Goal: Task Accomplishment & Management: Complete application form

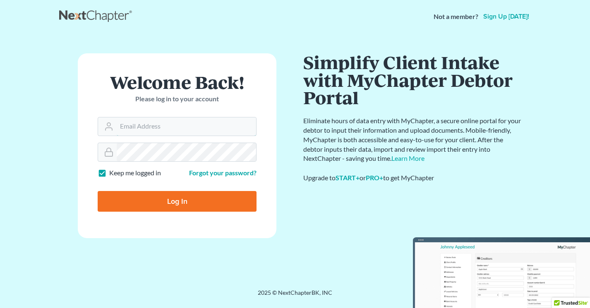
type input "[EMAIL_ADDRESS][DOMAIN_NAME]"
click at [134, 198] on input "Log In" at bounding box center [177, 201] width 159 height 21
type input "Thinking..."
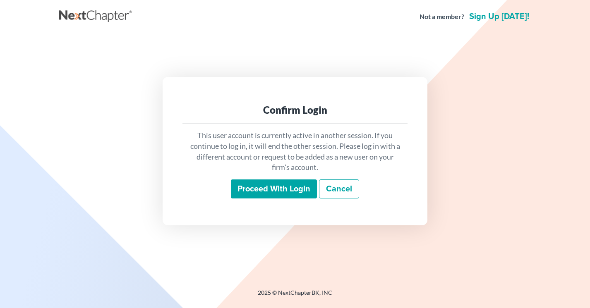
click at [269, 192] on input "Proceed with login" at bounding box center [274, 189] width 86 height 19
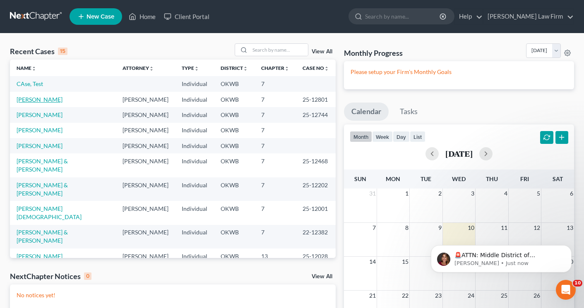
click at [36, 102] on link "[PERSON_NAME]" at bounding box center [40, 99] width 46 height 7
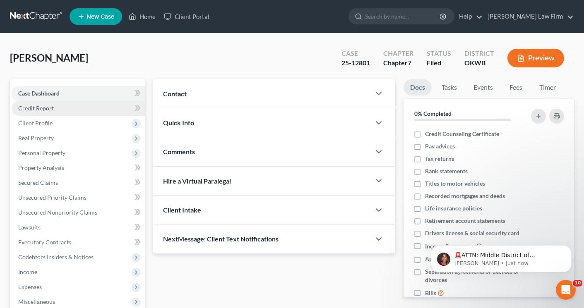
click at [46, 110] on span "Credit Report" at bounding box center [36, 108] width 36 height 7
click at [144, 17] on link "Home" at bounding box center [142, 16] width 35 height 15
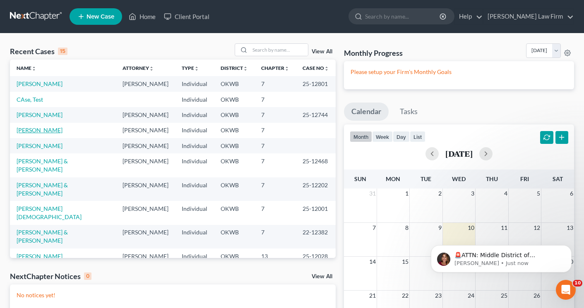
click at [40, 134] on link "Jones, Kristina" at bounding box center [40, 130] width 46 height 7
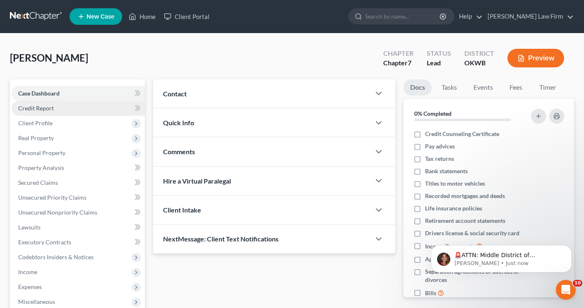
click at [41, 110] on span "Credit Report" at bounding box center [36, 108] width 36 height 7
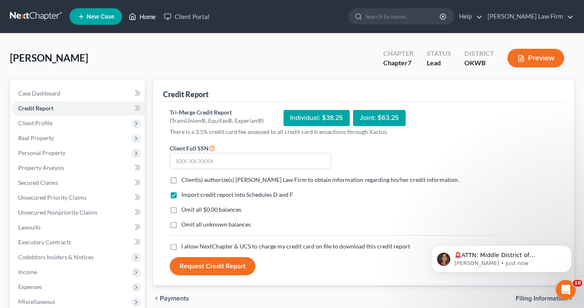
click at [140, 17] on link "Home" at bounding box center [142, 16] width 35 height 15
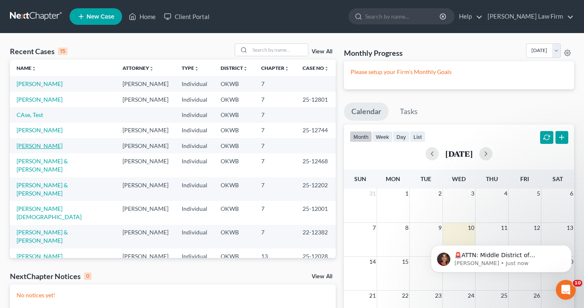
click at [34, 149] on link "Hedgecock, Michael" at bounding box center [40, 145] width 46 height 7
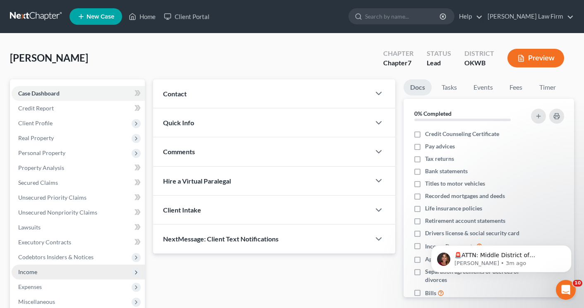
click at [28, 272] on span "Income" at bounding box center [27, 271] width 19 height 7
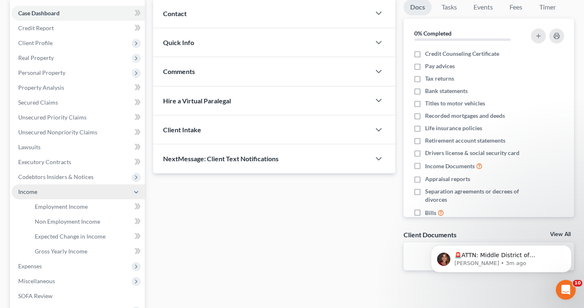
scroll to position [83, 0]
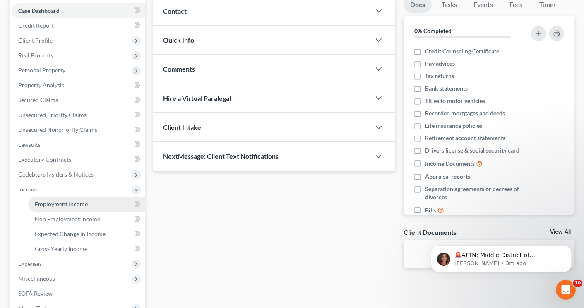
click at [43, 206] on span "Employment Income" at bounding box center [61, 204] width 53 height 7
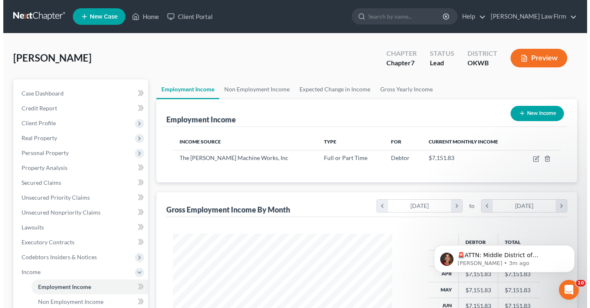
scroll to position [149, 236]
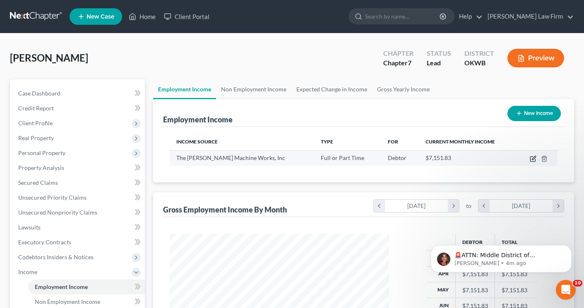
click at [534, 161] on icon "button" at bounding box center [533, 159] width 7 height 7
select select "0"
select select "24"
select select "0"
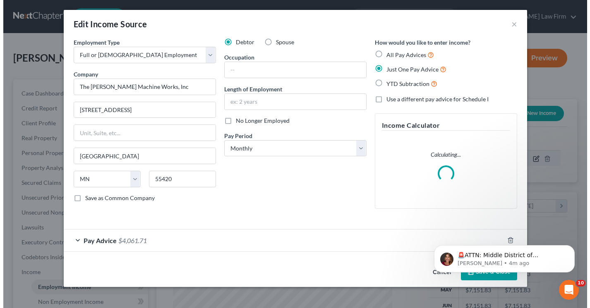
scroll to position [149, 238]
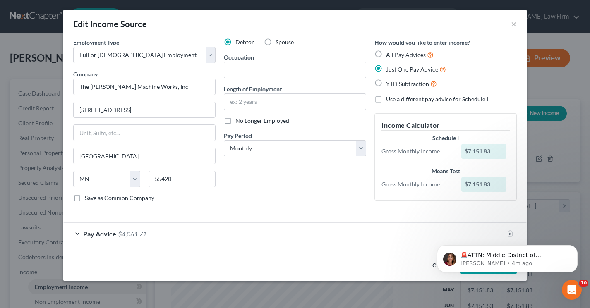
click at [137, 240] on div "Pay Advice $4,061.71" at bounding box center [283, 234] width 440 height 22
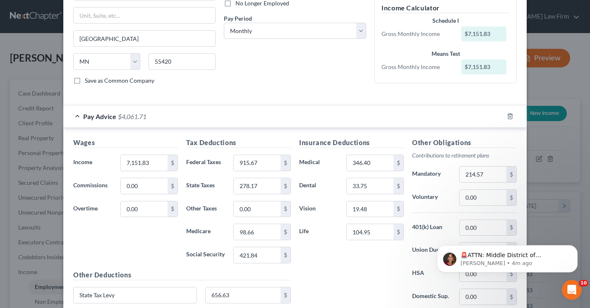
scroll to position [124, 0]
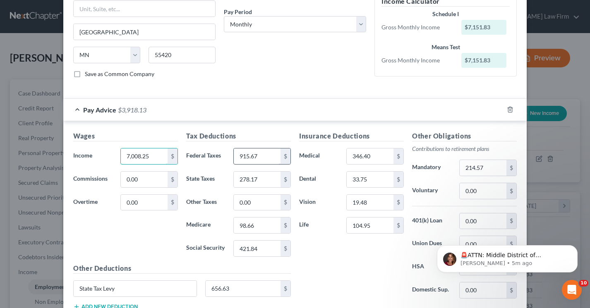
type input "7,008.25"
type input "885.10"
click at [264, 182] on input "278.17" at bounding box center [257, 180] width 47 height 16
type input "271.33"
click at [266, 223] on input "98.66" at bounding box center [257, 226] width 47 height 16
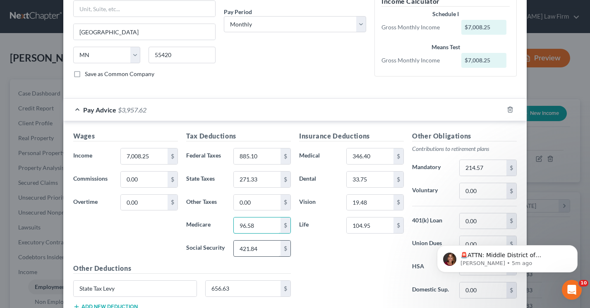
type input "96.58"
click at [262, 245] on input "421.84" at bounding box center [257, 249] width 47 height 16
type input "412.96"
click at [374, 160] on input "346.40" at bounding box center [370, 157] width 47 height 16
click at [376, 179] on input "33.75" at bounding box center [370, 180] width 47 height 16
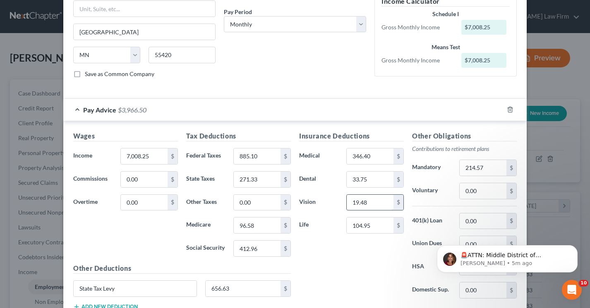
click at [370, 206] on input "19.48" at bounding box center [370, 203] width 47 height 16
click at [370, 228] on input "104.95" at bounding box center [370, 226] width 47 height 16
type input "105.74"
click at [492, 168] on input "214.57" at bounding box center [483, 168] width 47 height 16
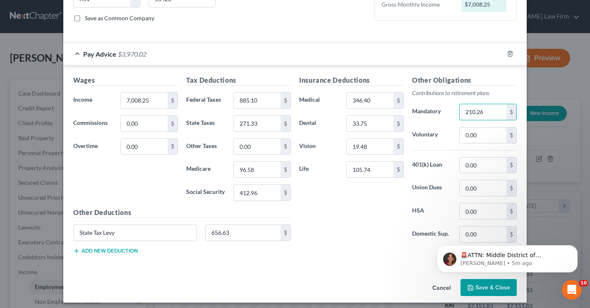
scroll to position [185, 0]
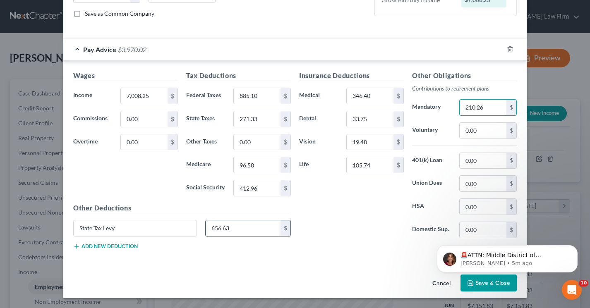
type input "210.26"
click at [229, 227] on input "656.63" at bounding box center [243, 229] width 75 height 16
type input "656.53"
click at [84, 247] on button "Add new deduction" at bounding box center [105, 246] width 65 height 7
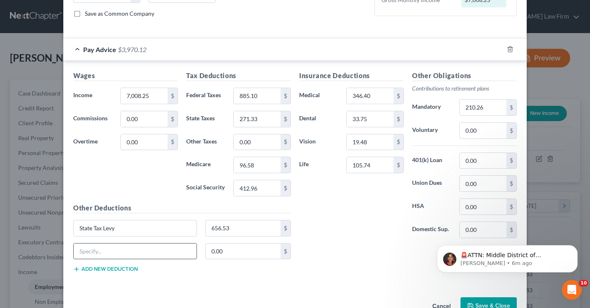
click at [88, 249] on input "text" at bounding box center [135, 252] width 123 height 16
type input "39.43"
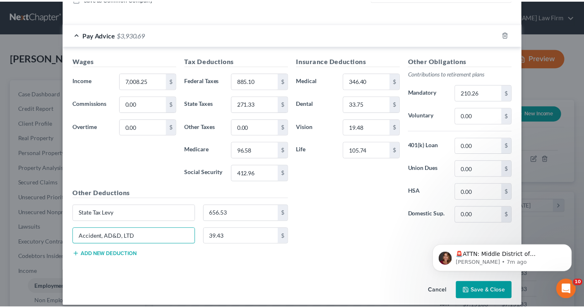
scroll to position [208, 0]
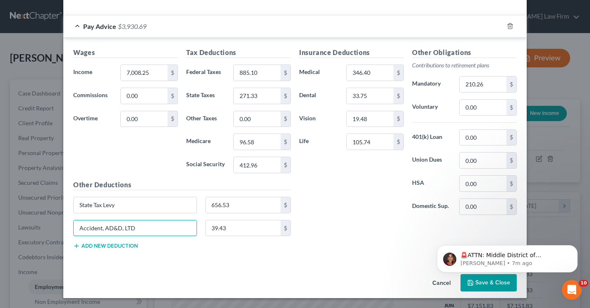
type input "Accident, AD&D, LTD"
click at [470, 284] on html "🚨ATTN: Middle District of Florida The court has added a new Credit Counseling F…" at bounding box center [506, 257] width 165 height 58
click at [574, 250] on button "Dismiss notification" at bounding box center [575, 247] width 11 height 11
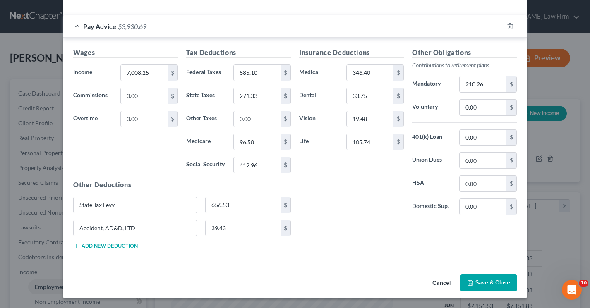
click at [479, 278] on button "Save & Close" at bounding box center [488, 282] width 56 height 17
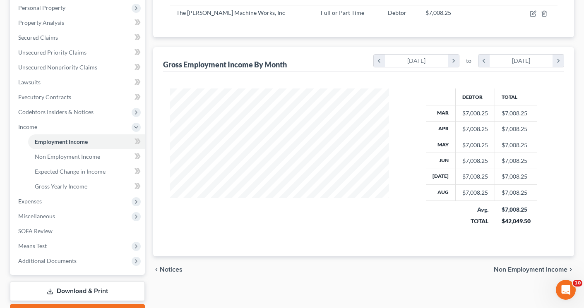
scroll to position [165, 0]
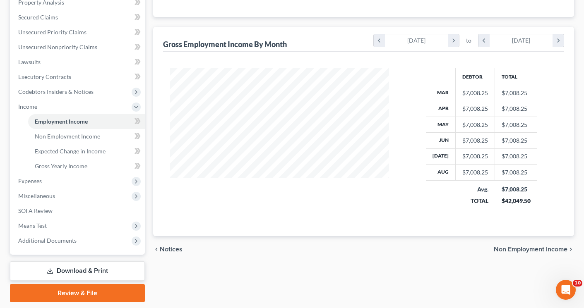
click at [507, 248] on span "Non Employment Income" at bounding box center [531, 249] width 74 height 7
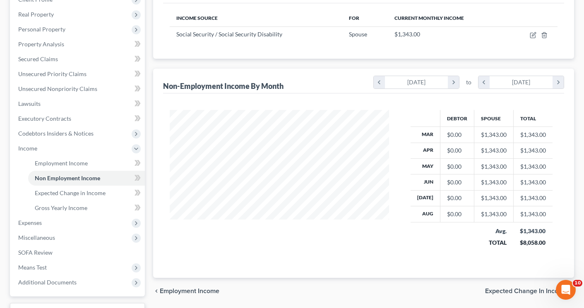
scroll to position [124, 0]
click at [496, 291] on span "Expected Change in Income" at bounding box center [526, 291] width 82 height 7
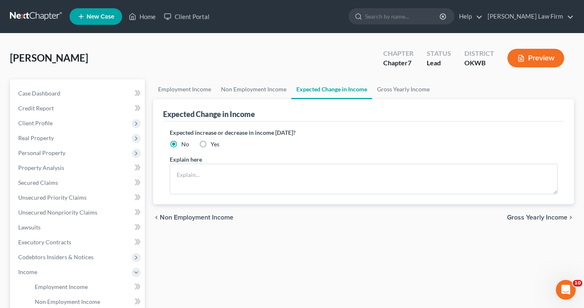
click at [518, 219] on span "Gross Yearly Income" at bounding box center [537, 217] width 60 height 7
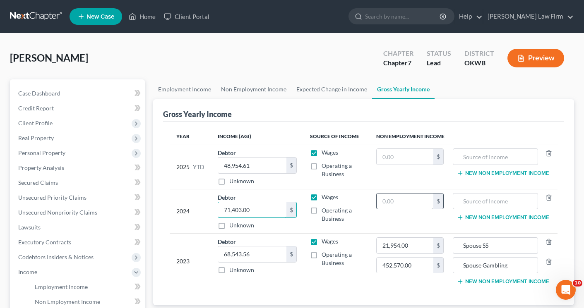
type input "71,403.00"
click at [410, 202] on input "text" at bounding box center [404, 202] width 57 height 16
type input "22,646.00"
click at [470, 206] on input "text" at bounding box center [495, 202] width 76 height 16
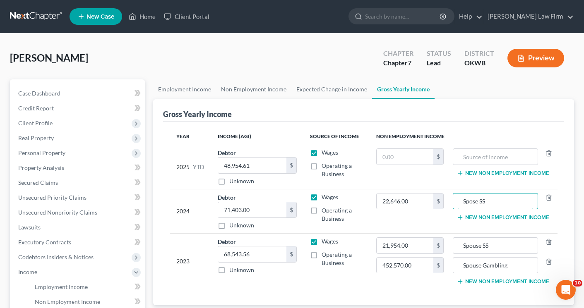
type input "Spose SS"
click at [463, 218] on icon "button" at bounding box center [460, 217] width 7 height 7
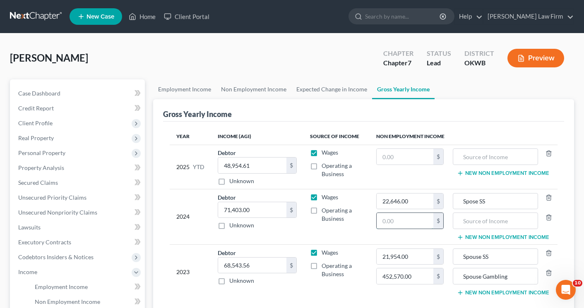
click at [399, 221] on input "text" at bounding box center [404, 221] width 57 height 16
type input "463,837.00"
click at [499, 225] on input "text" at bounding box center [495, 221] width 76 height 16
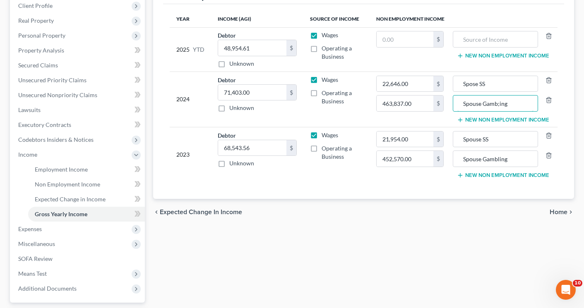
scroll to position [124, 0]
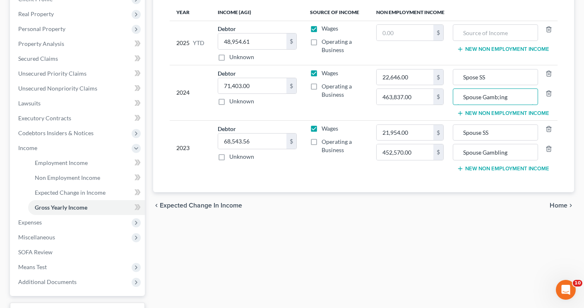
type input "Spouse Gamb;ing"
click at [558, 207] on span "Home" at bounding box center [558, 205] width 18 height 7
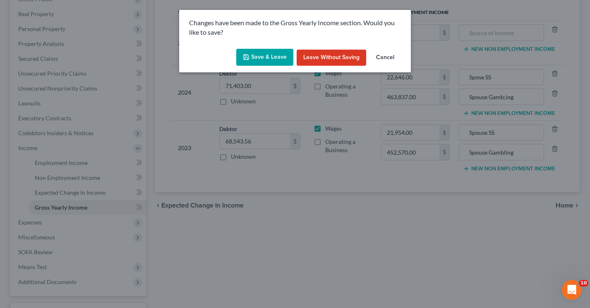
click at [257, 60] on button "Save & Leave" at bounding box center [264, 57] width 57 height 17
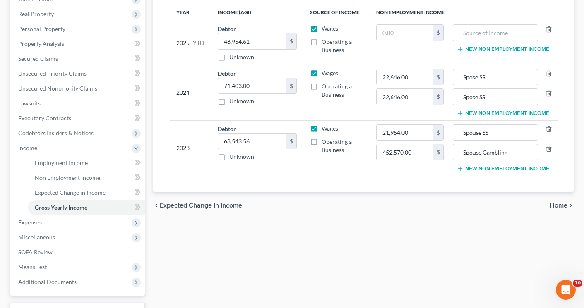
type input "463,837.00"
type input "Spouse Gamb;ing"
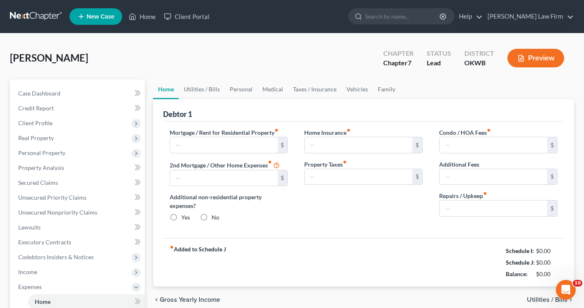
type input "755.00"
type input "431.00"
radio input "true"
type input "0.00"
type input "25.00"
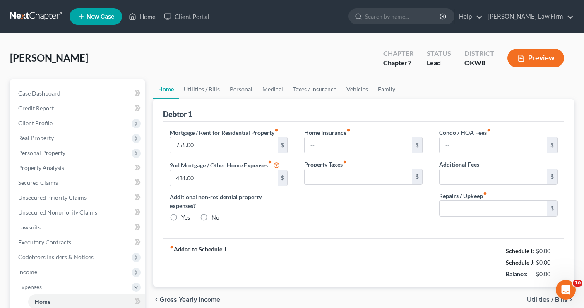
type input "0.00"
type input "15.00"
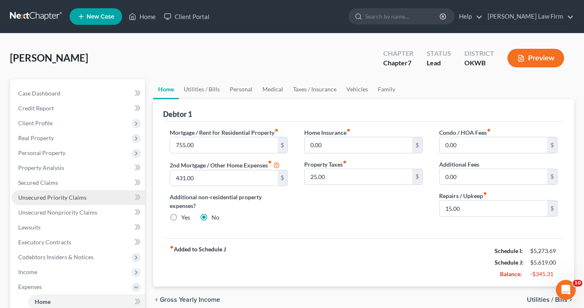
click at [33, 197] on span "Unsecured Priority Claims" at bounding box center [52, 197] width 68 height 7
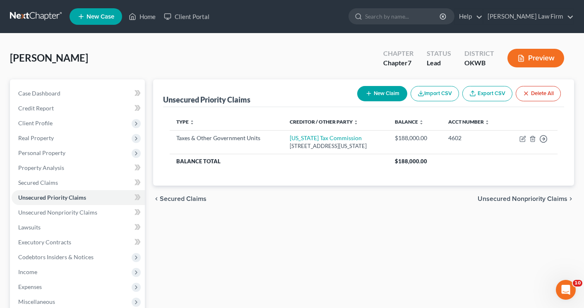
click at [365, 95] on icon "button" at bounding box center [368, 93] width 7 height 7
select select "0"
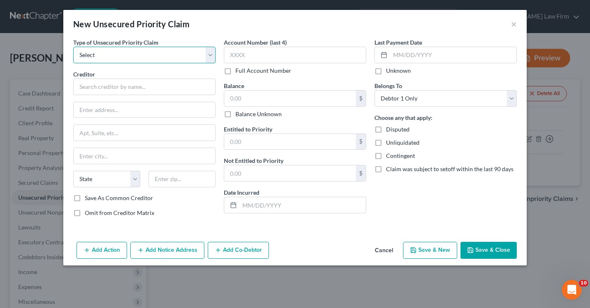
click at [103, 55] on select "Select Taxes & Other Government Units Domestic Support Obligations Extensions o…" at bounding box center [144, 55] width 142 height 17
select select "0"
click at [73, 47] on select "Select Taxes & Other Government Units Domestic Support Obligations Extensions o…" at bounding box center [144, 55] width 142 height 17
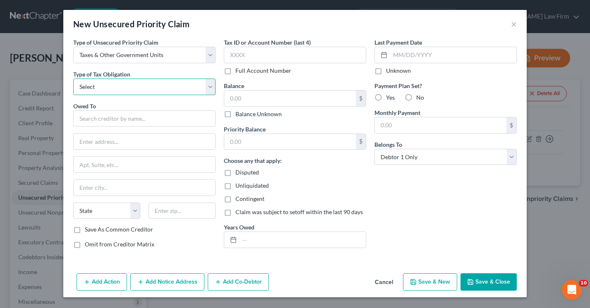
click at [106, 87] on select "Select Federal City State Franchise Tax Board Other" at bounding box center [144, 87] width 142 height 17
select select "2"
click at [73, 79] on select "Select Federal City State Franchise Tax Board Other" at bounding box center [144, 87] width 142 height 17
click at [103, 121] on input "text" at bounding box center [144, 118] width 142 height 17
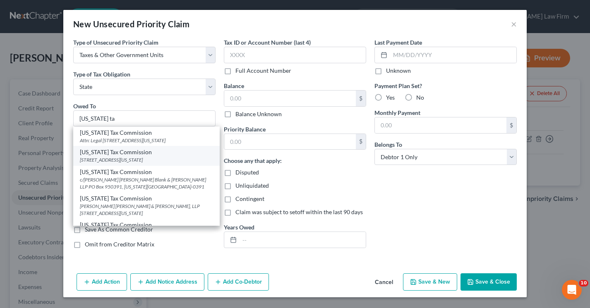
click at [108, 154] on div "Oklahoma Tax Commission" at bounding box center [146, 152] width 133 height 8
type input "Oklahoma Tax Commission"
type input "PO Box 26930"
type input "Oklahoma City"
select select "37"
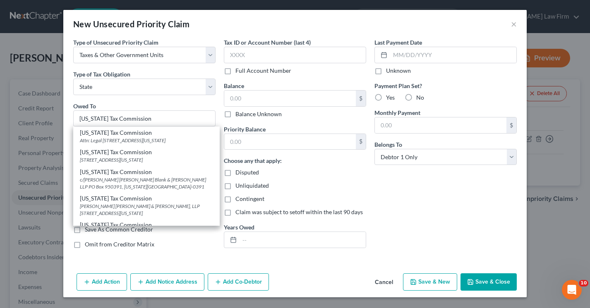
type input "73126"
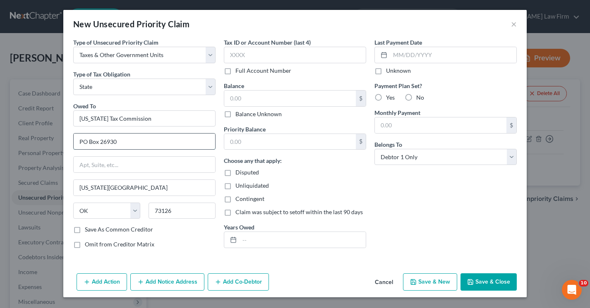
click at [123, 144] on input "PO Box 26930" at bounding box center [144, 142] width 141 height 16
type input "PO Box 269027"
click at [85, 230] on label "Save As Common Creditor" at bounding box center [119, 229] width 68 height 8
click at [88, 230] on input "Save As Common Creditor" at bounding box center [90, 227] width 5 height 5
checkbox input "true"
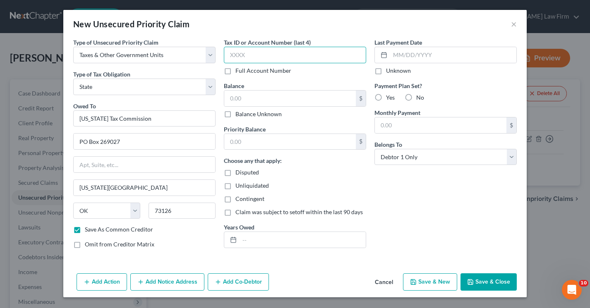
click at [241, 56] on input "text" at bounding box center [295, 55] width 142 height 17
type input "4602"
click at [247, 103] on input "text" at bounding box center [290, 99] width 132 height 16
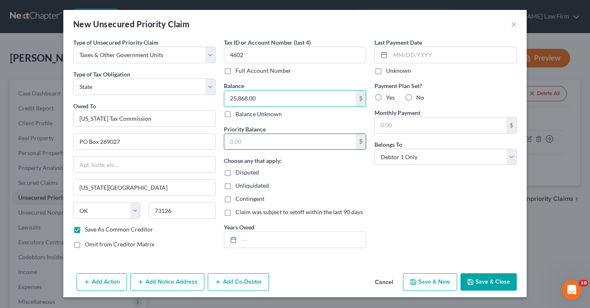
type input "25,868.00"
click at [242, 142] on input "text" at bounding box center [290, 142] width 132 height 16
type input "25,868.00"
click at [272, 235] on input "text" at bounding box center [303, 240] width 126 height 16
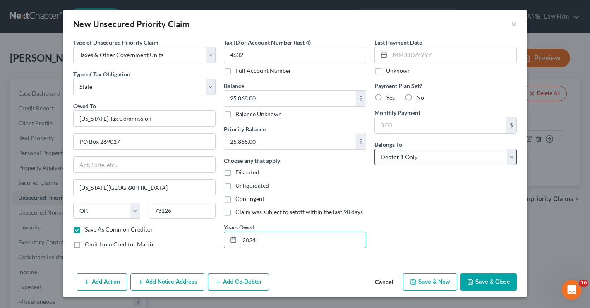
type input "2024"
click at [415, 154] on select "Select Debtor 1 Only Debtor 2 Only Debtor 1 And Debtor 2 Only At Least One Of T…" at bounding box center [445, 157] width 142 height 17
select select "3"
click at [374, 149] on select "Select Debtor 1 Only Debtor 2 Only Debtor 1 And Debtor 2 Only At Least One Of T…" at bounding box center [445, 157] width 142 height 17
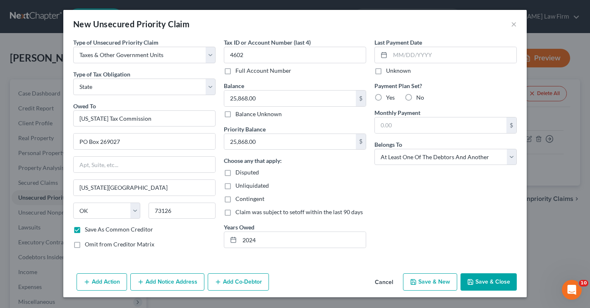
click at [220, 280] on icon "button" at bounding box center [218, 282] width 7 height 7
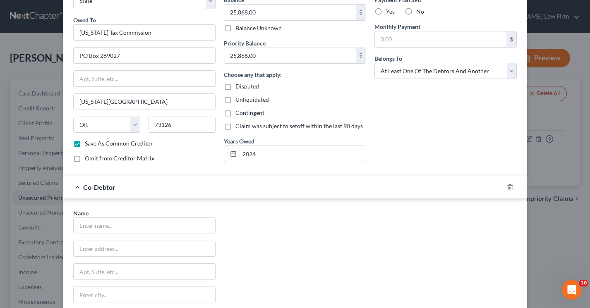
scroll to position [124, 0]
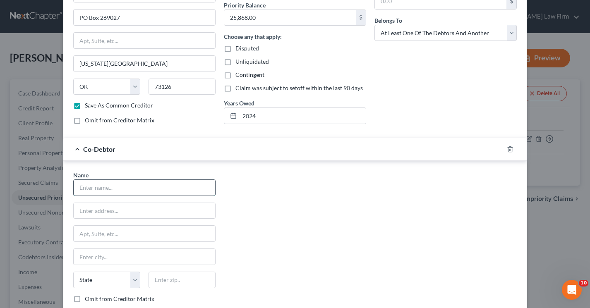
click at [131, 190] on input "text" at bounding box center [144, 188] width 141 height 16
type input "Jalyn Hedgecock"
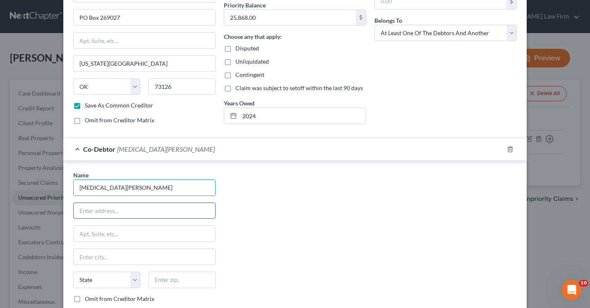
click at [131, 207] on input "text" at bounding box center [144, 211] width 141 height 16
type input "2333 Ray Place"
click at [100, 262] on input "text" at bounding box center [144, 257] width 141 height 16
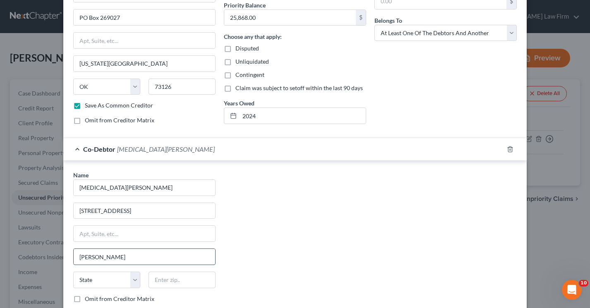
type input "Guthrie"
select select "37"
type input "73044"
click at [268, 227] on div "Name * Jalyn Hedgecock 2333 Ray Place Guthrie State AL AK AR AZ CA CO CT DE DC …" at bounding box center [295, 248] width 452 height 154
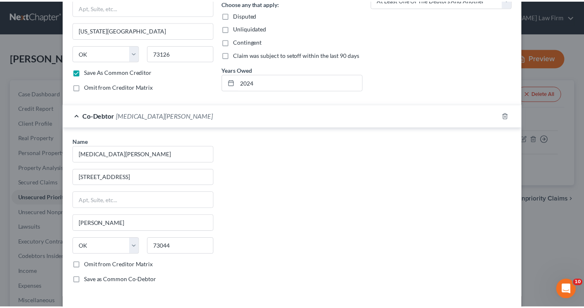
scroll to position [192, 0]
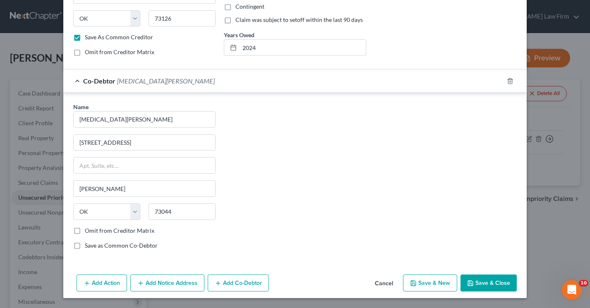
click at [477, 282] on button "Save & Close" at bounding box center [488, 283] width 56 height 17
checkbox input "false"
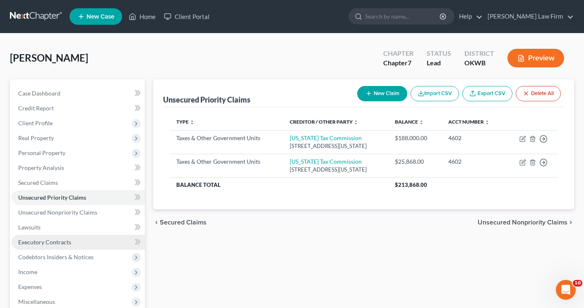
scroll to position [132, 0]
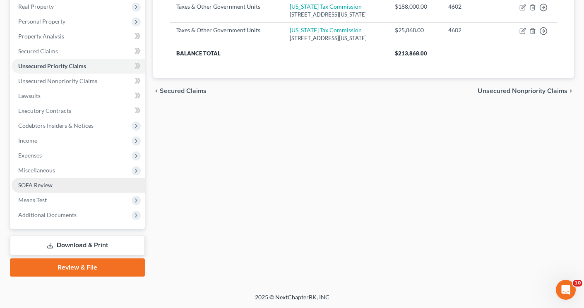
click at [29, 185] on span "SOFA Review" at bounding box center [35, 185] width 34 height 7
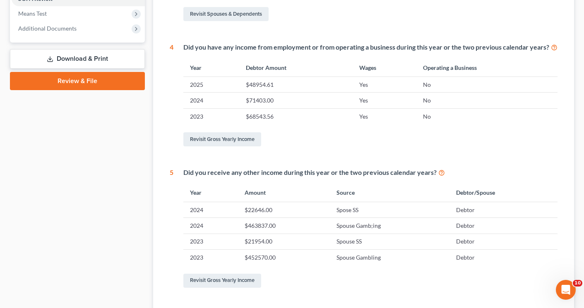
scroll to position [387, 0]
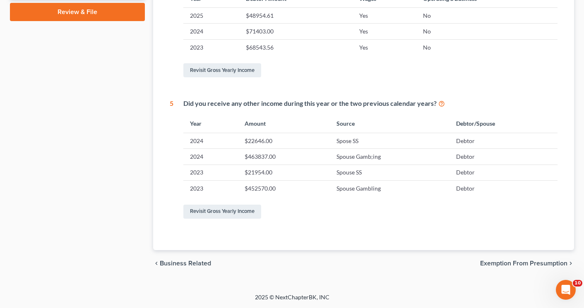
click at [497, 264] on span "Exemption from Presumption" at bounding box center [523, 263] width 87 height 7
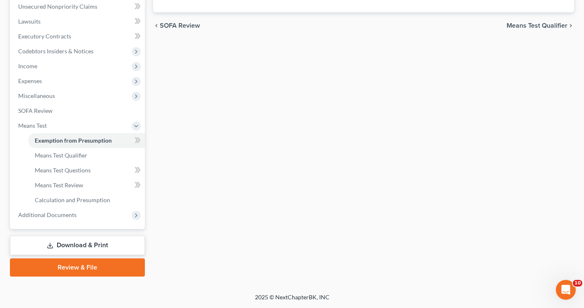
scroll to position [13, 0]
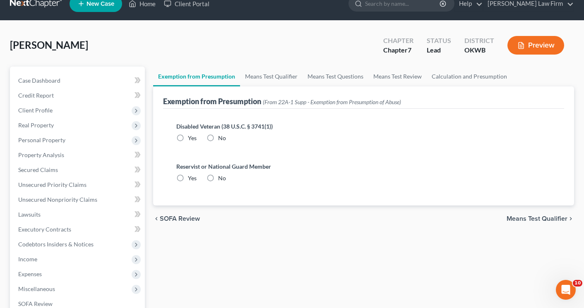
radio input "true"
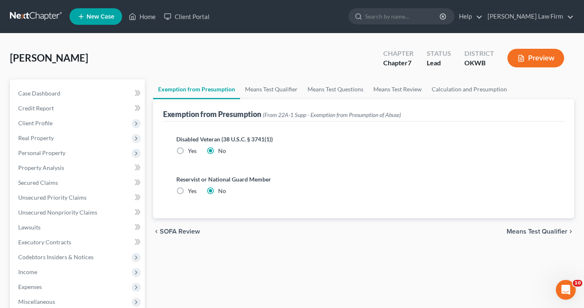
click at [514, 232] on span "Means Test Qualifier" at bounding box center [536, 231] width 61 height 7
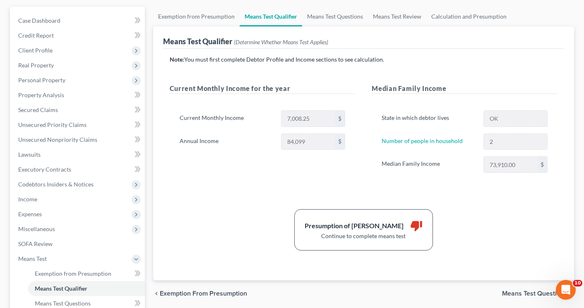
scroll to position [83, 0]
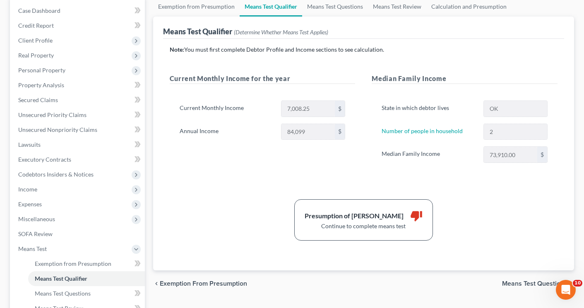
click at [515, 282] on span "Means Test Questions" at bounding box center [534, 283] width 65 height 7
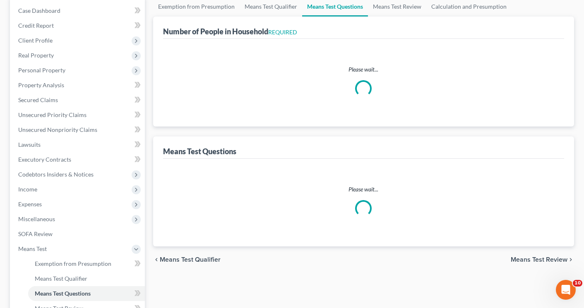
select select "0"
select select "60"
select select "1"
select select "60"
select select "1"
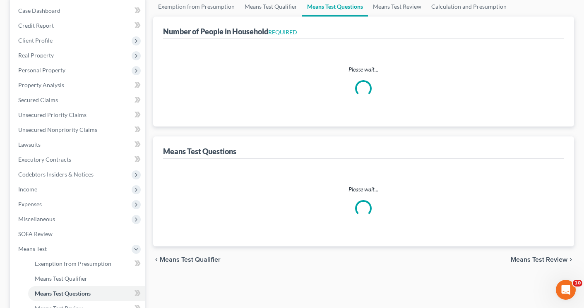
select select "60"
select select "2"
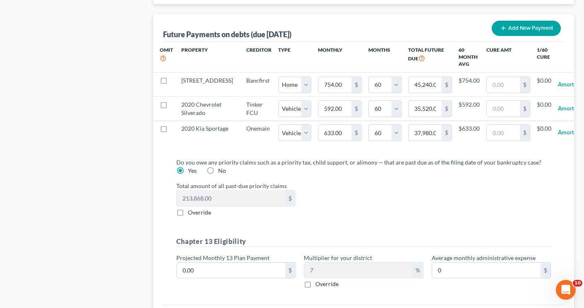
scroll to position [910, 0]
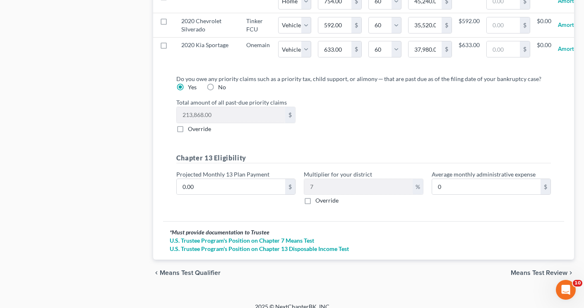
click at [514, 276] on span "Means Test Review" at bounding box center [539, 273] width 57 height 7
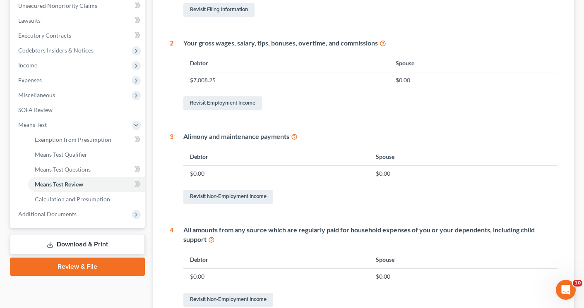
scroll to position [412, 0]
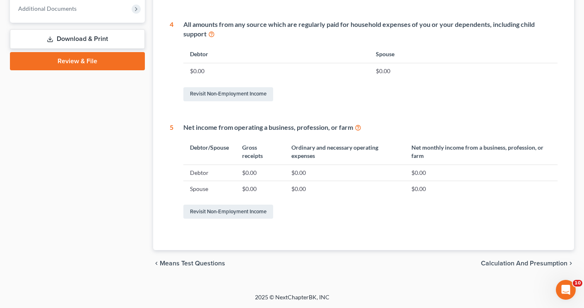
click at [510, 265] on span "Calculation and Presumption" at bounding box center [524, 263] width 86 height 7
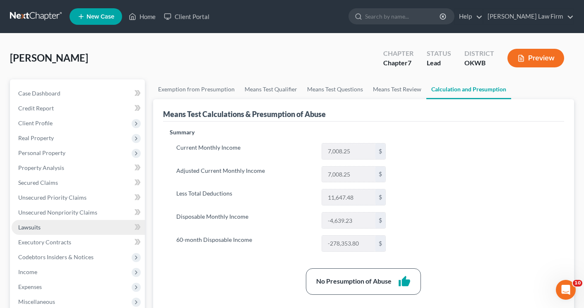
click at [31, 226] on span "Lawsuits" at bounding box center [29, 227] width 22 height 7
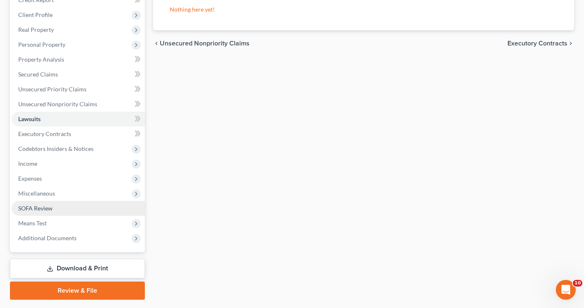
scroll to position [132, 0]
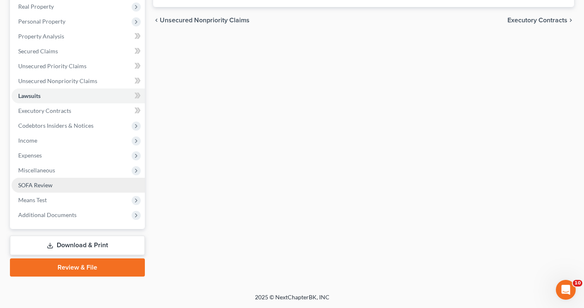
click at [23, 188] on span "SOFA Review" at bounding box center [35, 185] width 34 height 7
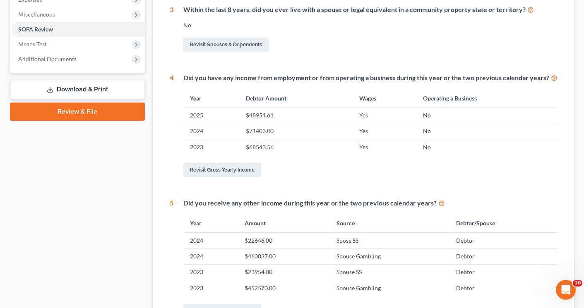
scroll to position [372, 0]
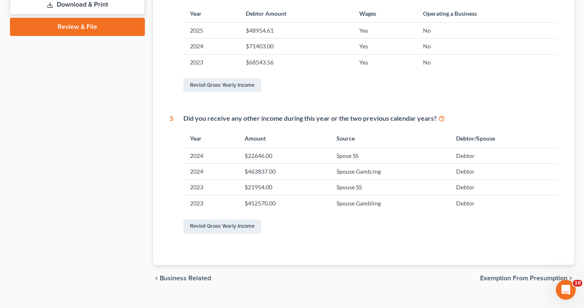
click at [498, 275] on span "Exemption from Presumption" at bounding box center [523, 278] width 87 height 7
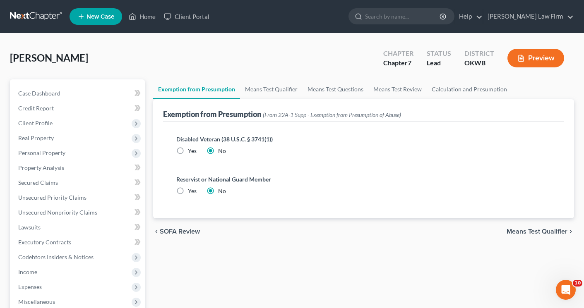
click at [524, 233] on span "Means Test Qualifier" at bounding box center [536, 231] width 61 height 7
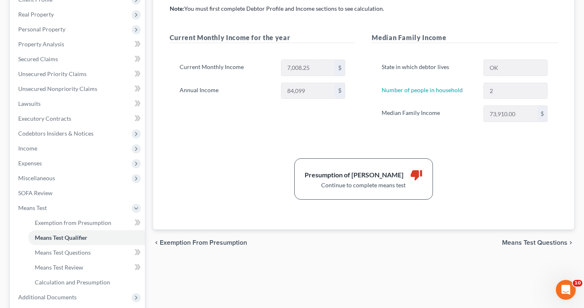
scroll to position [124, 0]
click at [505, 242] on span "Means Test Questions" at bounding box center [534, 242] width 65 height 7
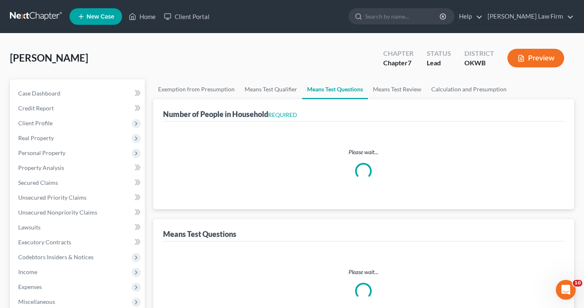
select select "0"
select select "60"
select select "1"
select select "60"
select select "1"
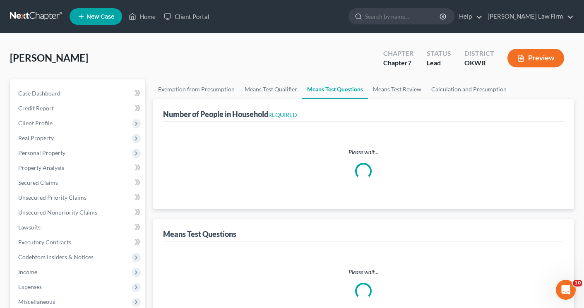
select select "60"
select select "2"
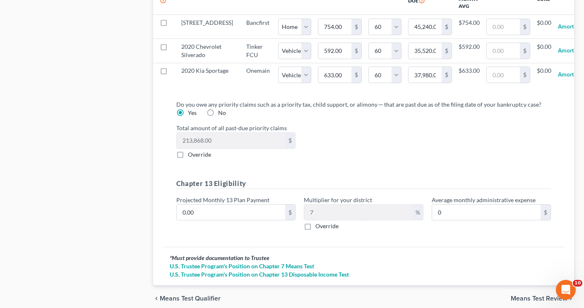
scroll to position [928, 0]
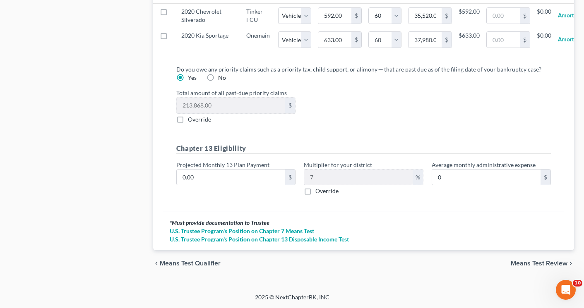
click at [532, 261] on span "Means Test Review" at bounding box center [539, 263] width 57 height 7
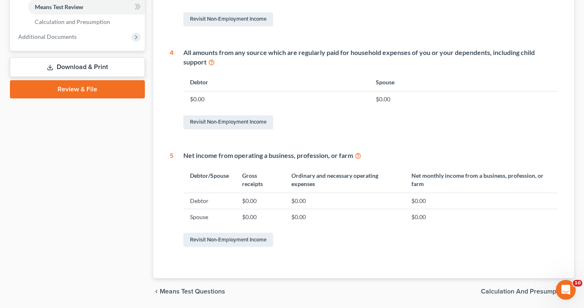
scroll to position [412, 0]
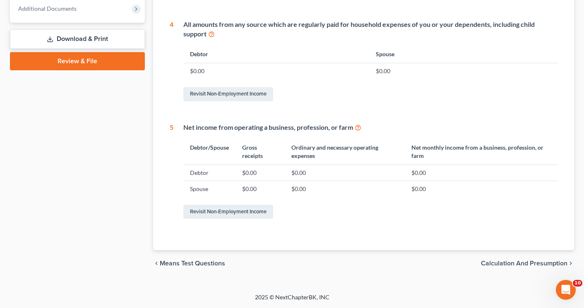
click at [532, 261] on span "Calculation and Presumption" at bounding box center [524, 263] width 86 height 7
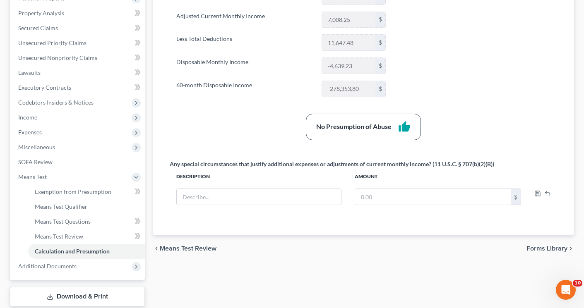
scroll to position [165, 0]
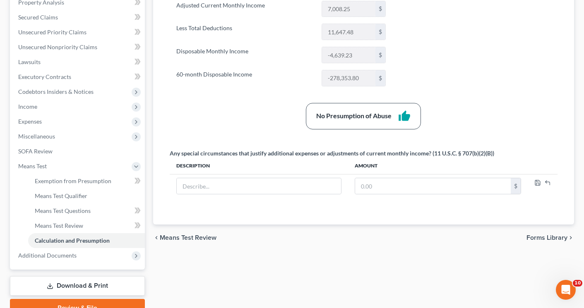
click at [201, 238] on span "Means Test Review" at bounding box center [188, 238] width 57 height 7
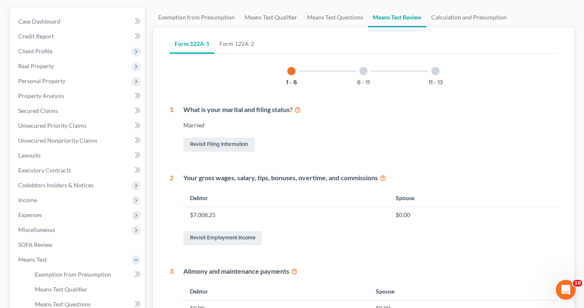
scroll to position [83, 0]
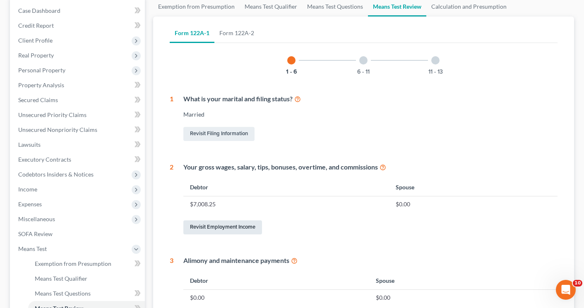
click at [218, 226] on link "Revisit Employment Income" at bounding box center [222, 228] width 79 height 14
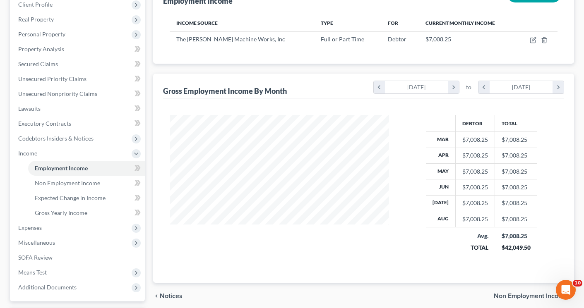
scroll to position [124, 0]
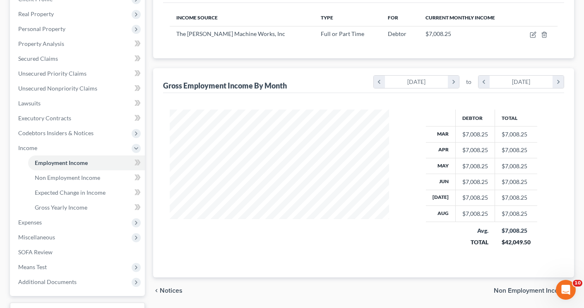
click at [497, 290] on span "Non Employment Income" at bounding box center [531, 291] width 74 height 7
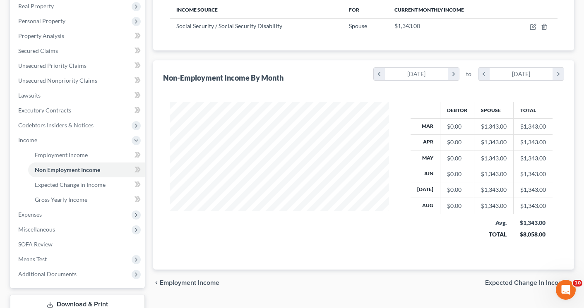
scroll to position [165, 0]
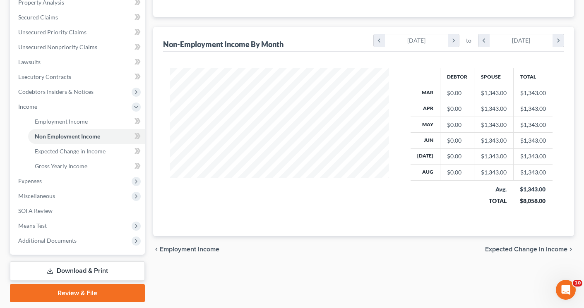
click at [494, 249] on span "Expected Change in Income" at bounding box center [526, 249] width 82 height 7
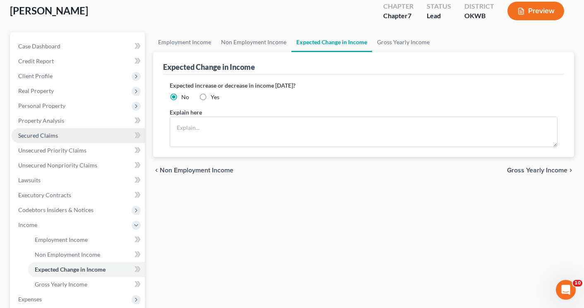
scroll to position [124, 0]
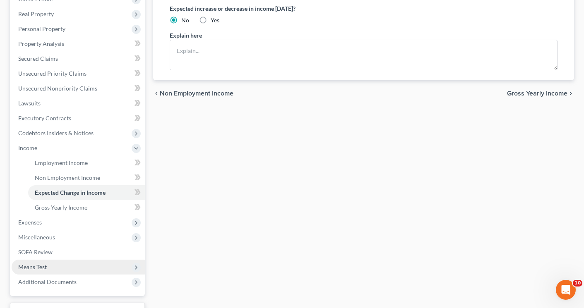
click at [41, 267] on span "Means Test" at bounding box center [32, 267] width 29 height 7
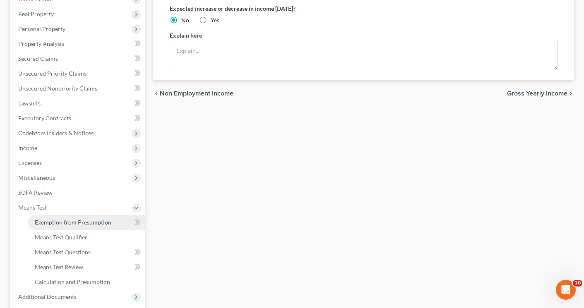
click at [43, 223] on span "Exemption from Presumption" at bounding box center [73, 222] width 77 height 7
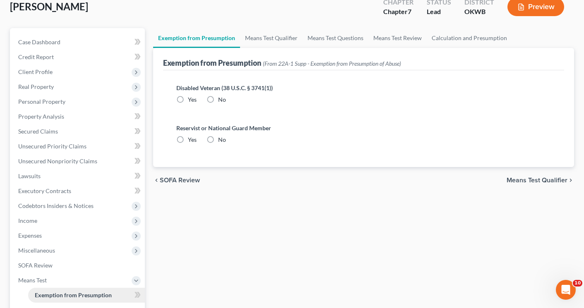
radio input "true"
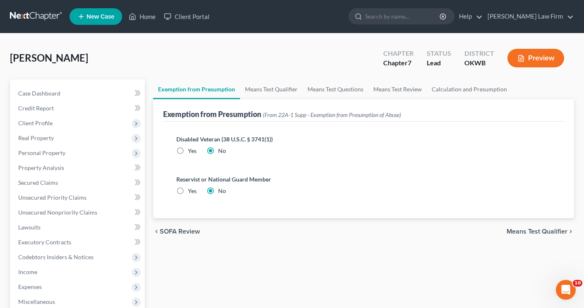
click at [540, 230] on span "Means Test Qualifier" at bounding box center [536, 231] width 61 height 7
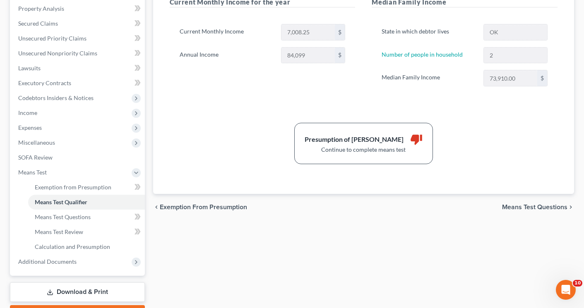
scroll to position [165, 0]
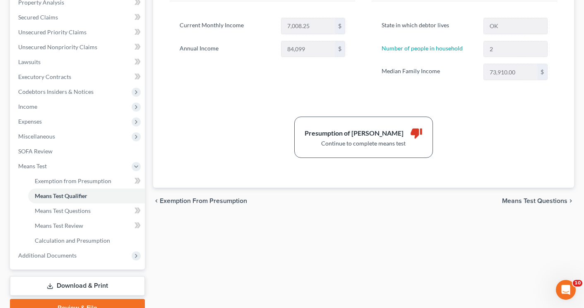
click at [520, 201] on span "Means Test Questions" at bounding box center [534, 201] width 65 height 7
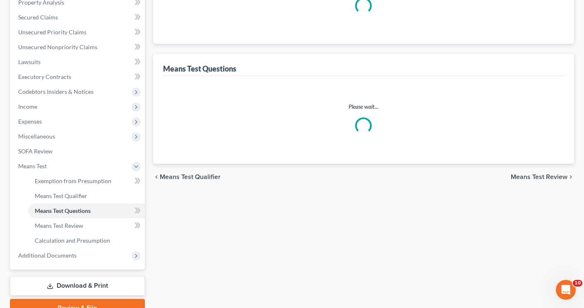
select select "0"
select select "60"
select select "1"
select select "60"
select select "1"
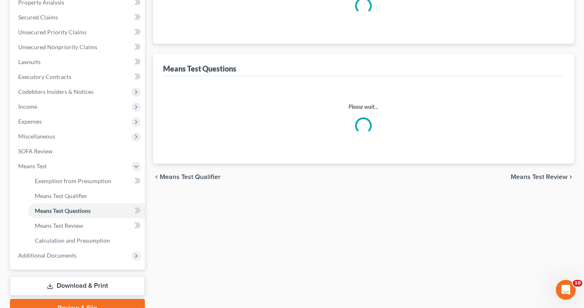
select select "60"
select select "2"
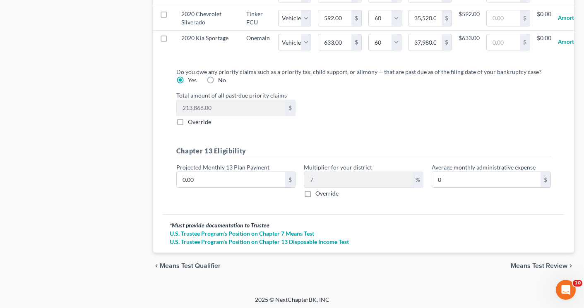
scroll to position [928, 0]
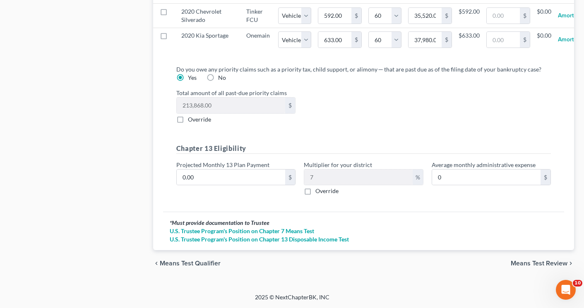
click at [532, 264] on span "Means Test Review" at bounding box center [539, 263] width 57 height 7
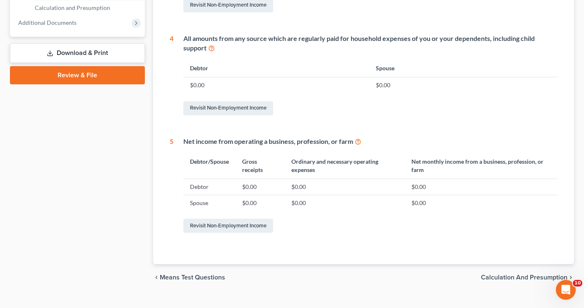
scroll to position [412, 0]
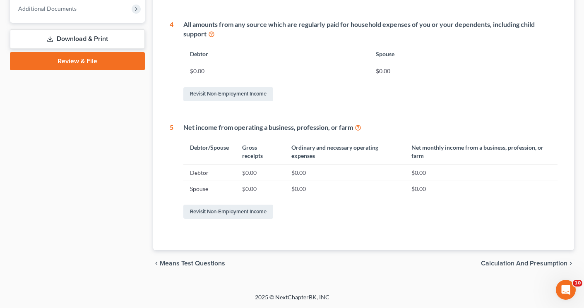
click at [498, 264] on span "Calculation and Presumption" at bounding box center [524, 263] width 86 height 7
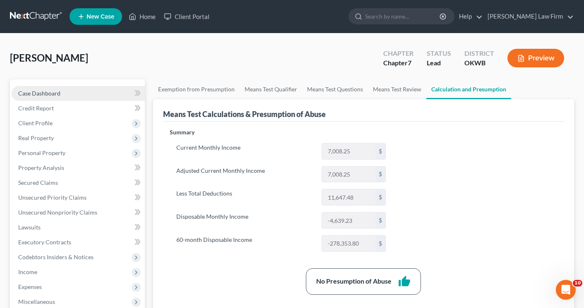
click at [26, 93] on span "Case Dashboard" at bounding box center [39, 93] width 42 height 7
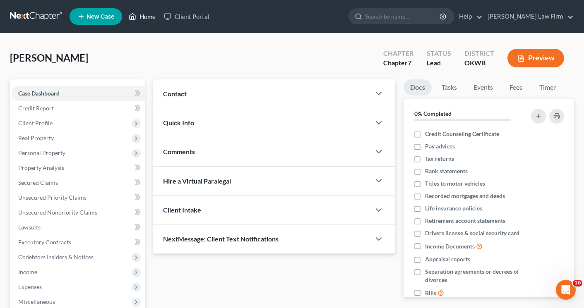
click at [147, 18] on link "Home" at bounding box center [142, 16] width 35 height 15
